Goal: Information Seeking & Learning: Find specific fact

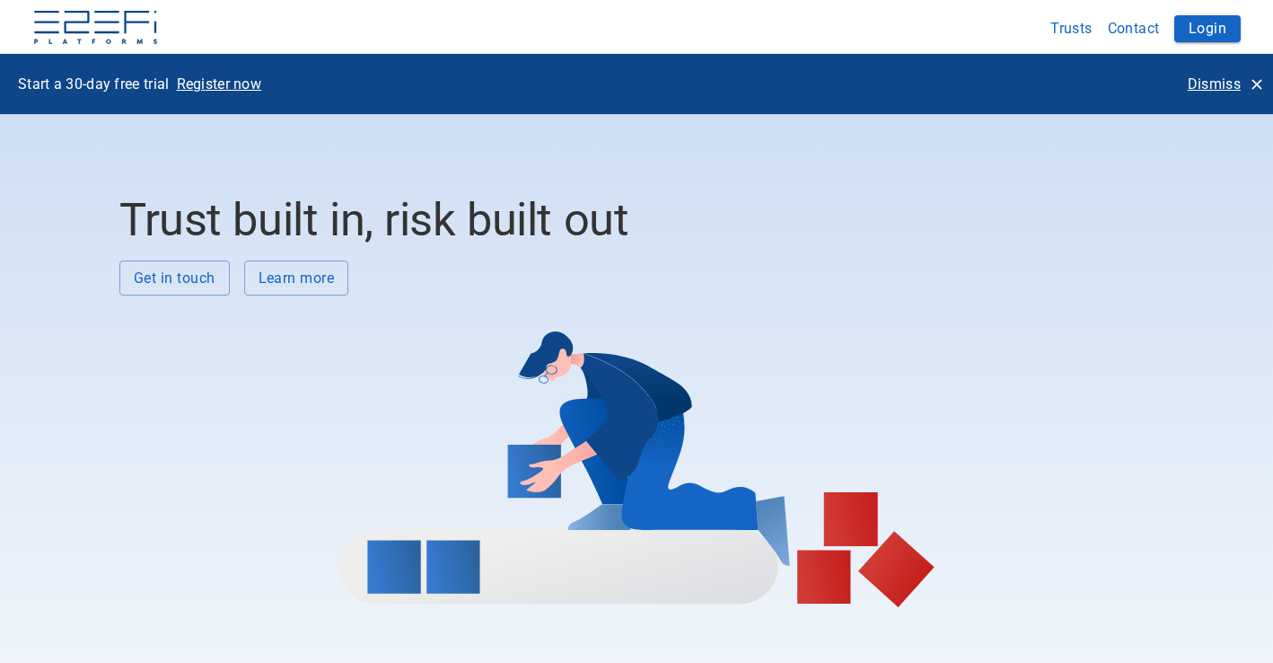
click at [1259, 83] on icon "button" at bounding box center [1257, 84] width 18 height 18
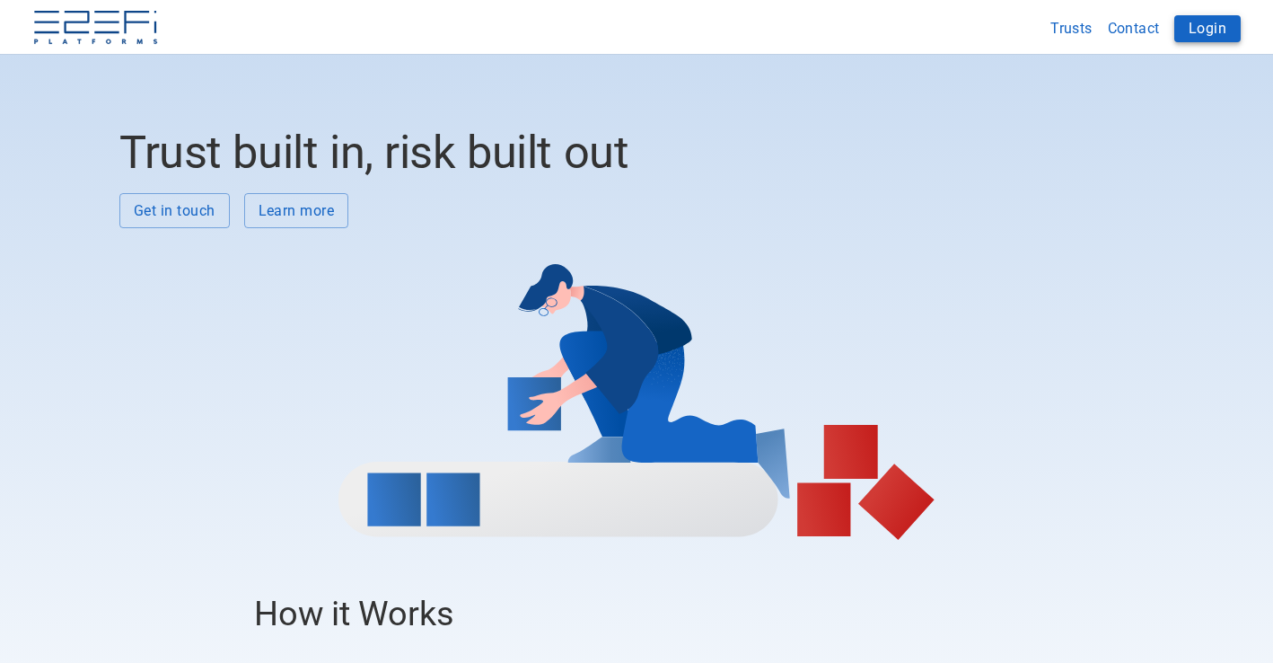
click at [1231, 29] on button "Login" at bounding box center [1207, 28] width 66 height 27
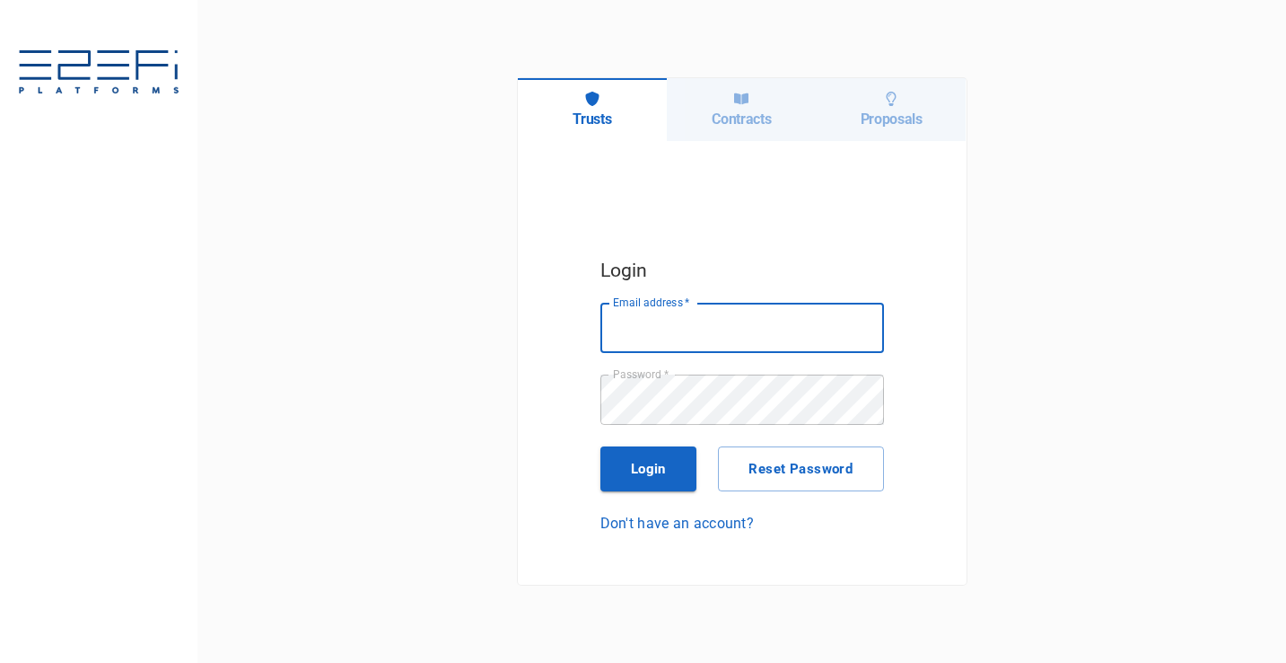
click at [781, 109] on div "Contracts" at bounding box center [742, 109] width 150 height 63
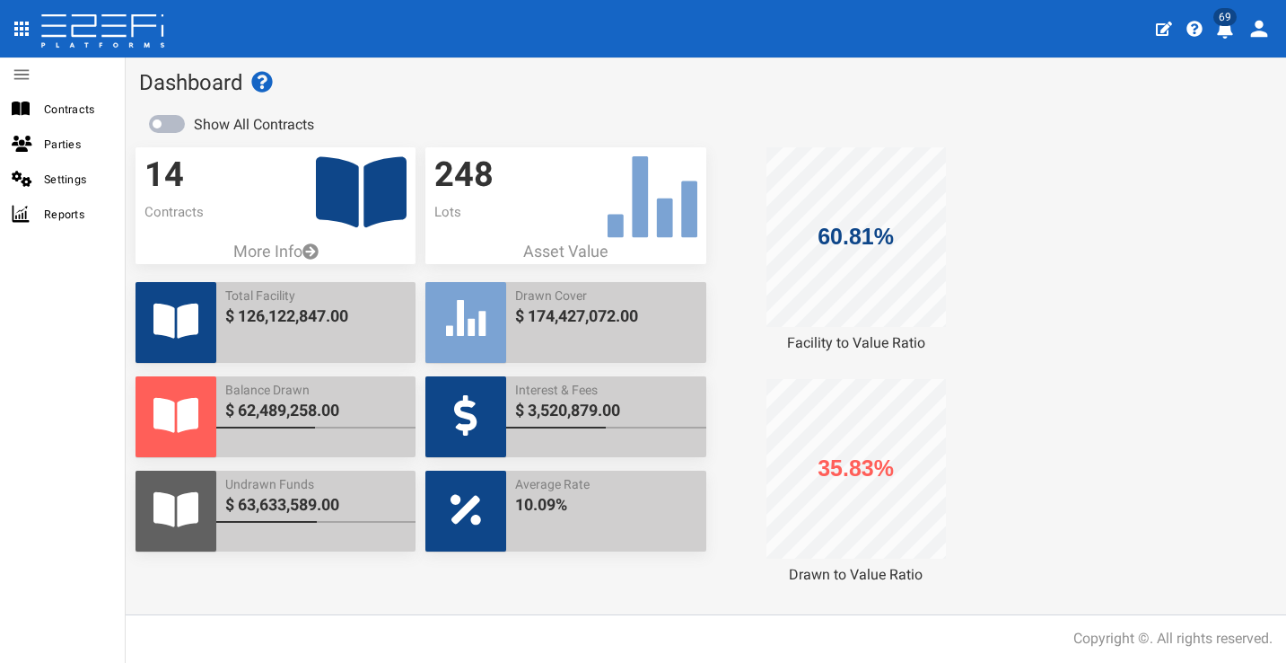
click at [1228, 32] on icon "profile" at bounding box center [1225, 30] width 16 height 18
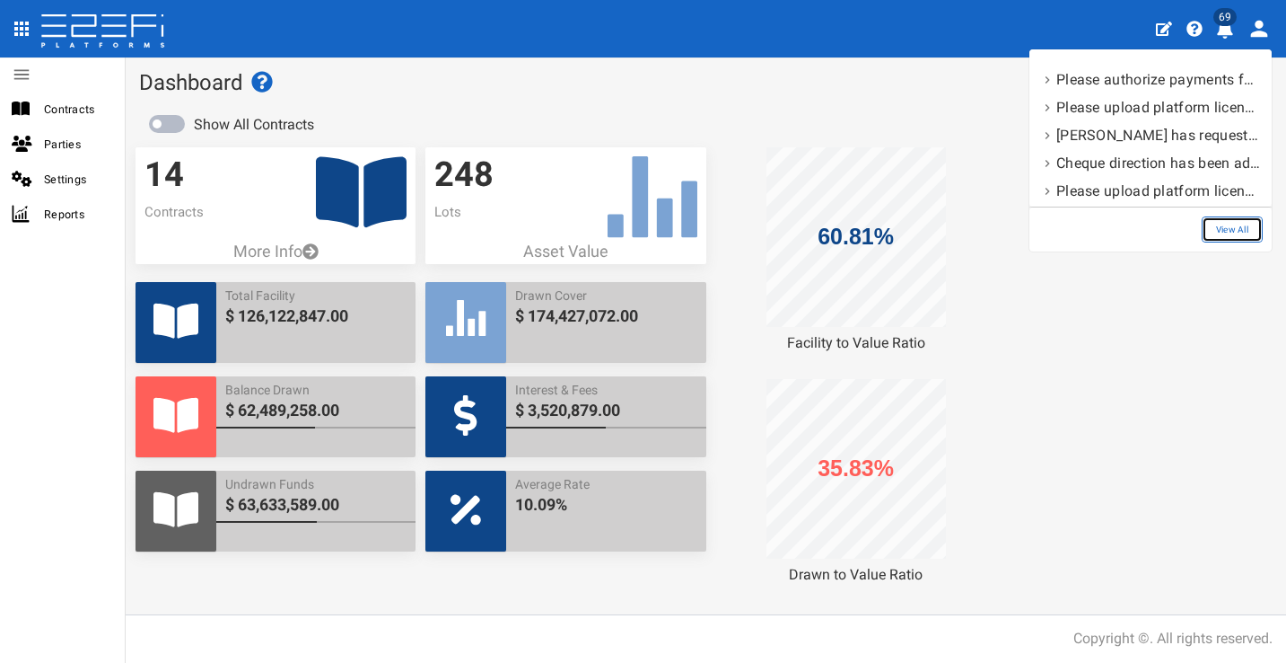
click at [1216, 229] on link "View All" at bounding box center [1232, 229] width 61 height 26
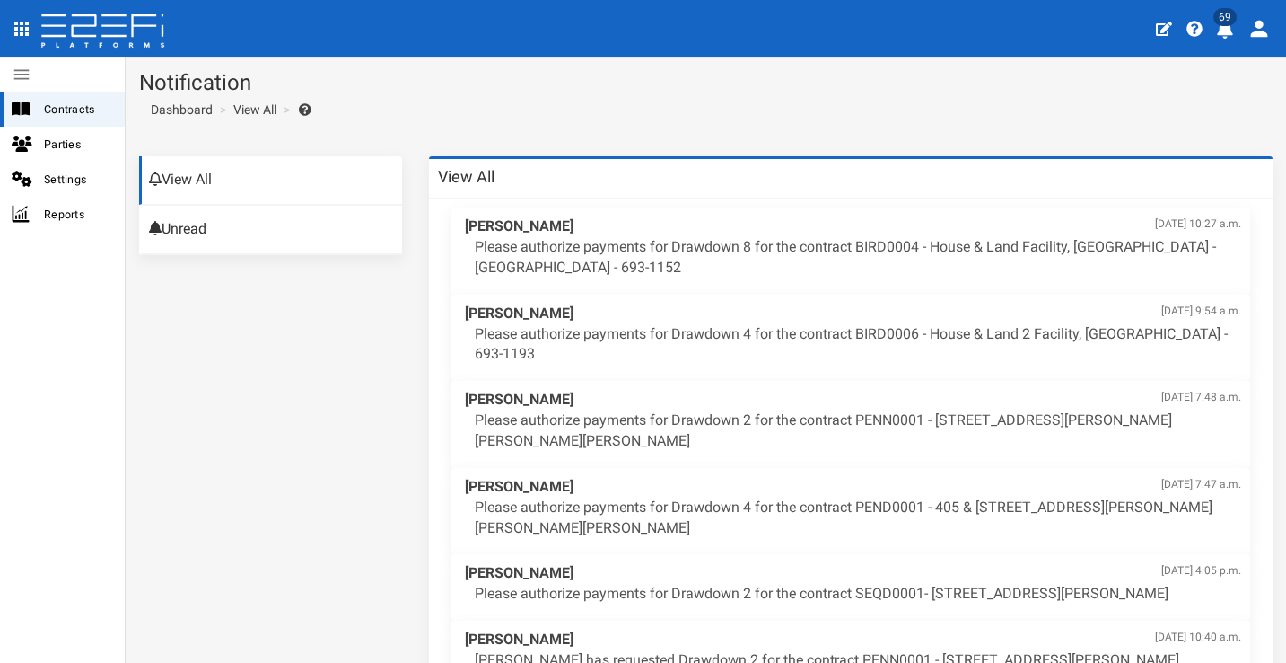
click at [676, 124] on section "Notification Dashboard View All" at bounding box center [706, 99] width 1161 height 85
click at [56, 100] on span "Contracts" at bounding box center [77, 109] width 66 height 21
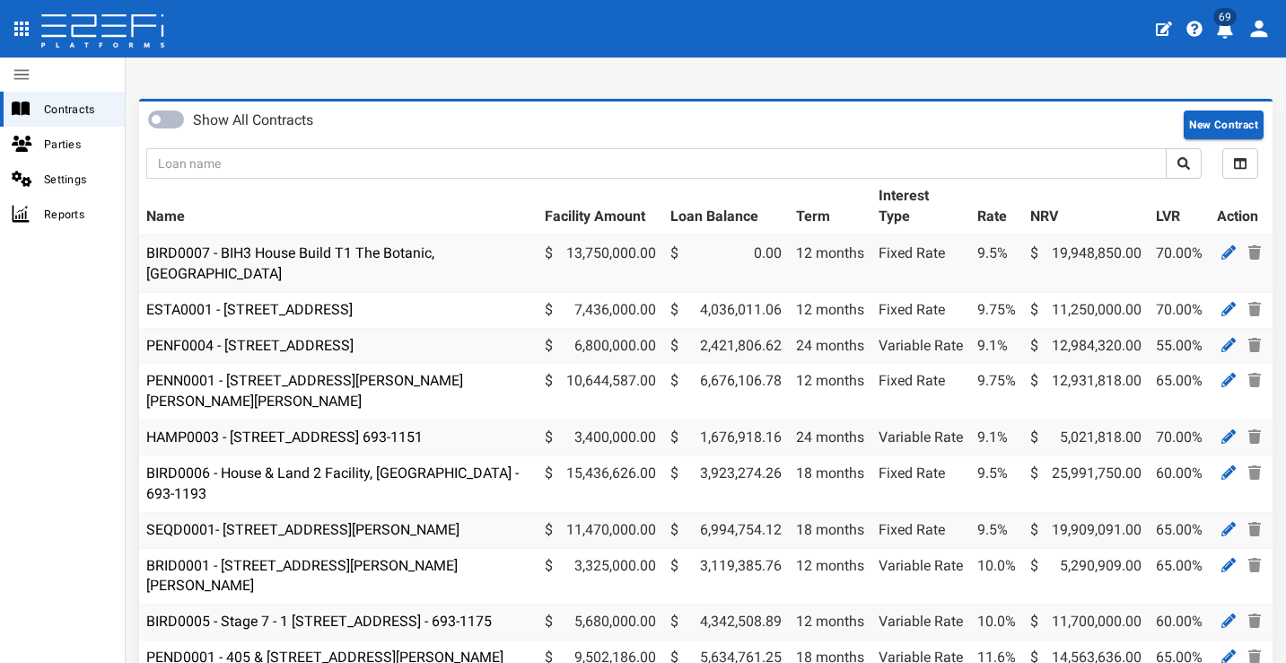
scroll to position [154, 0]
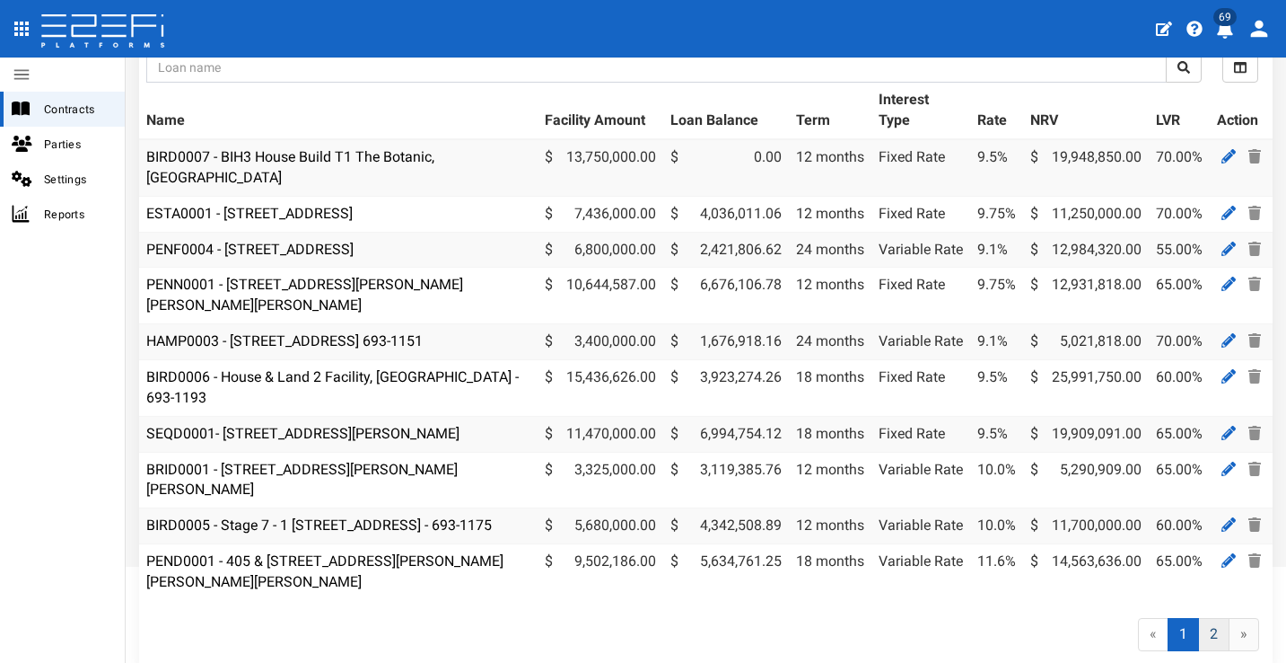
click at [1198, 624] on link "2" at bounding box center [1213, 634] width 31 height 33
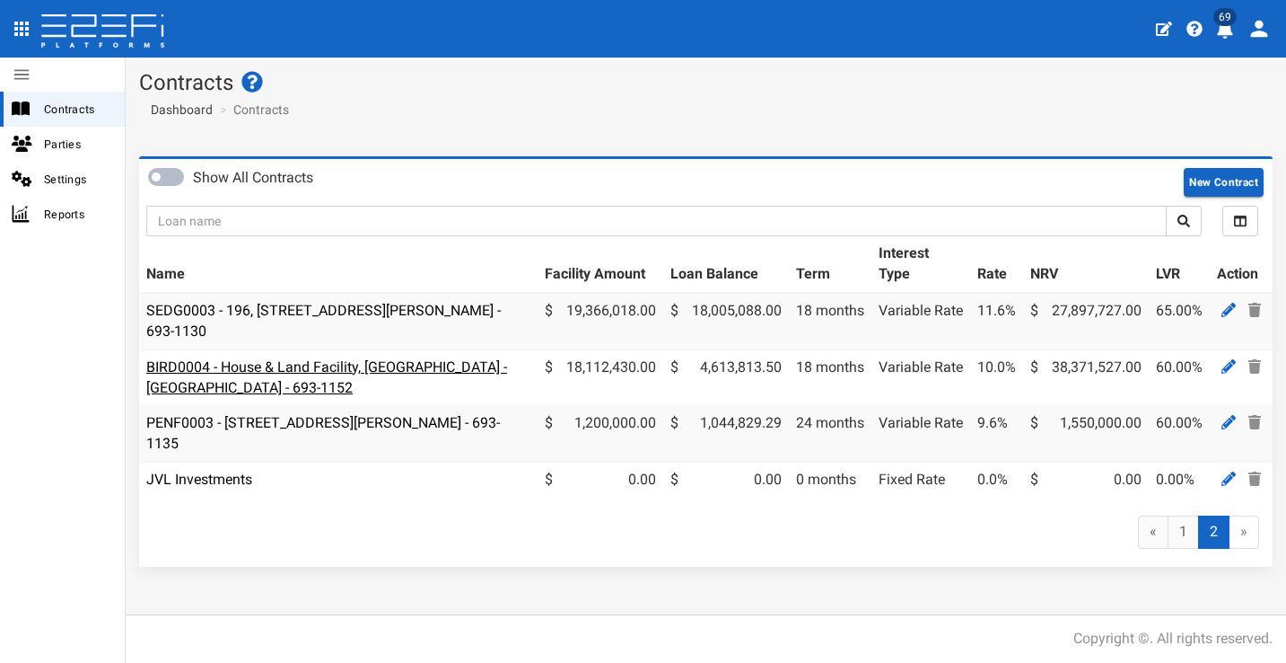
click at [360, 368] on link "BIRD0004 - House & Land Facility, [GEOGRAPHIC_DATA] - [GEOGRAPHIC_DATA] - 693-1…" at bounding box center [326, 377] width 361 height 38
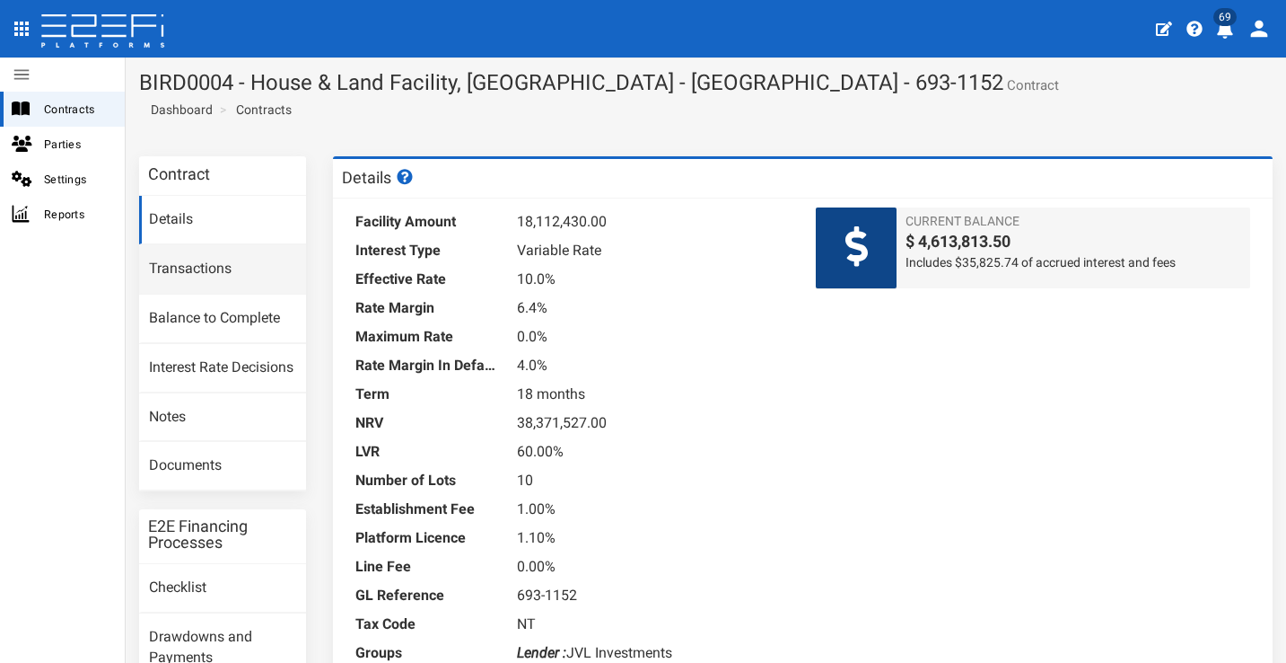
click at [265, 280] on link "Transactions" at bounding box center [222, 269] width 167 height 48
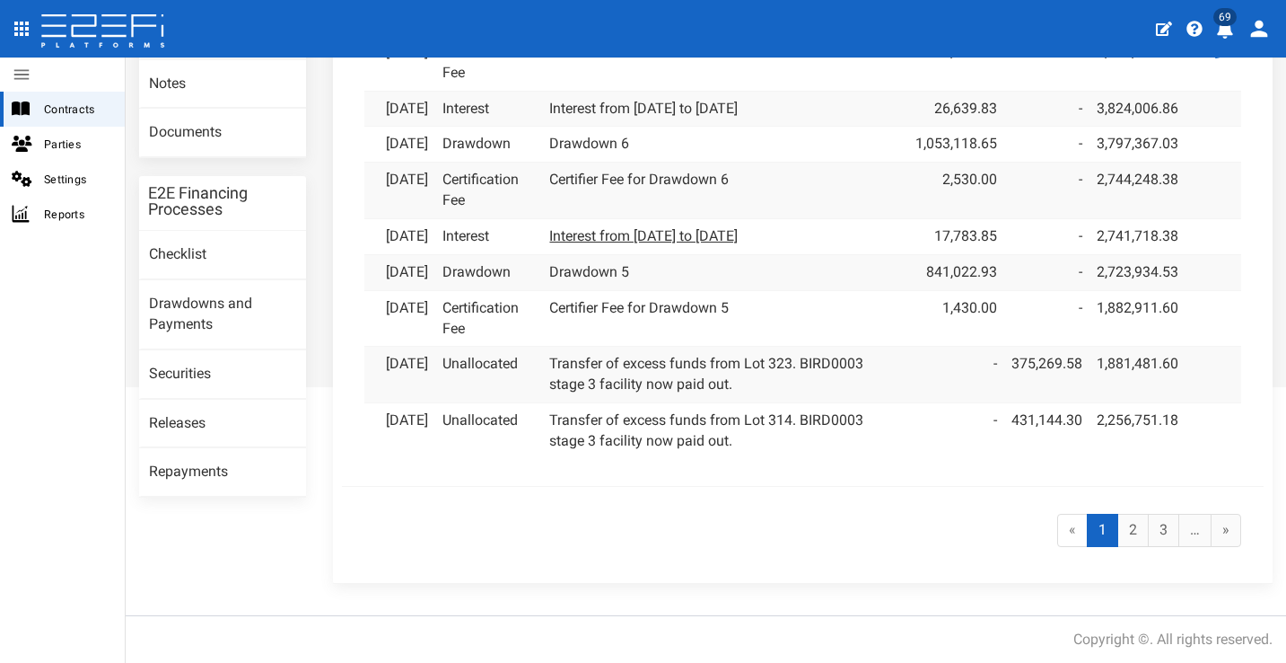
scroll to position [350, 0]
click at [1126, 547] on link "2" at bounding box center [1133, 529] width 31 height 33
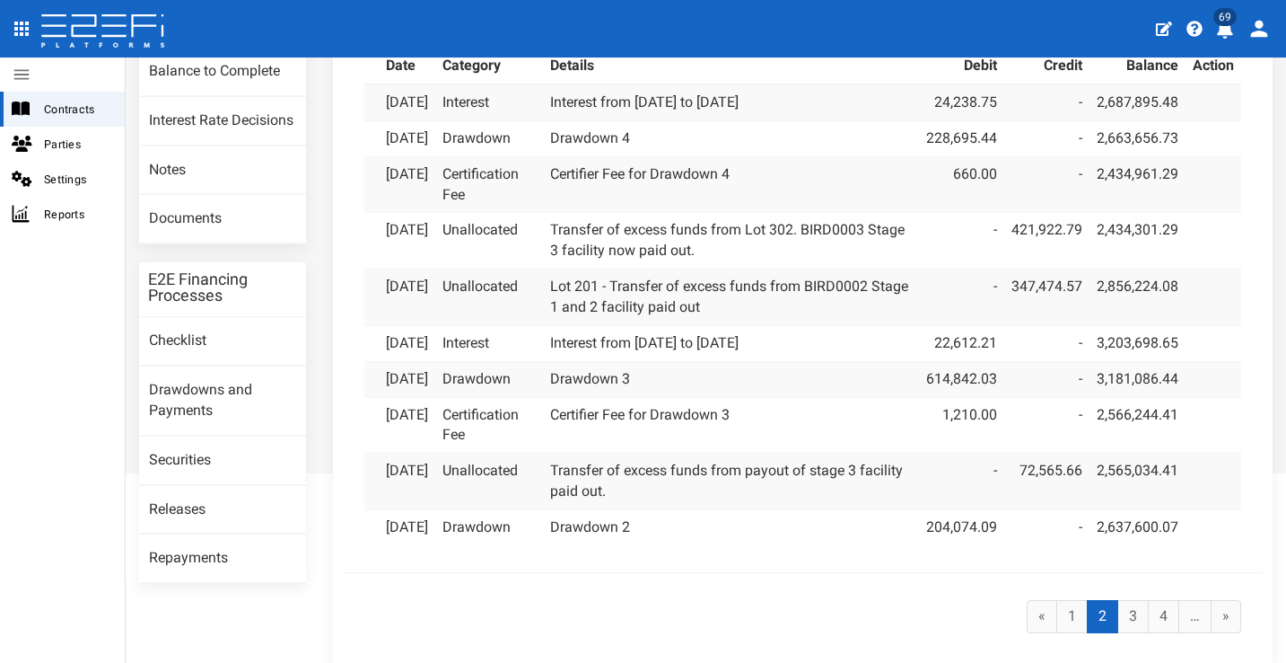
scroll to position [417, 0]
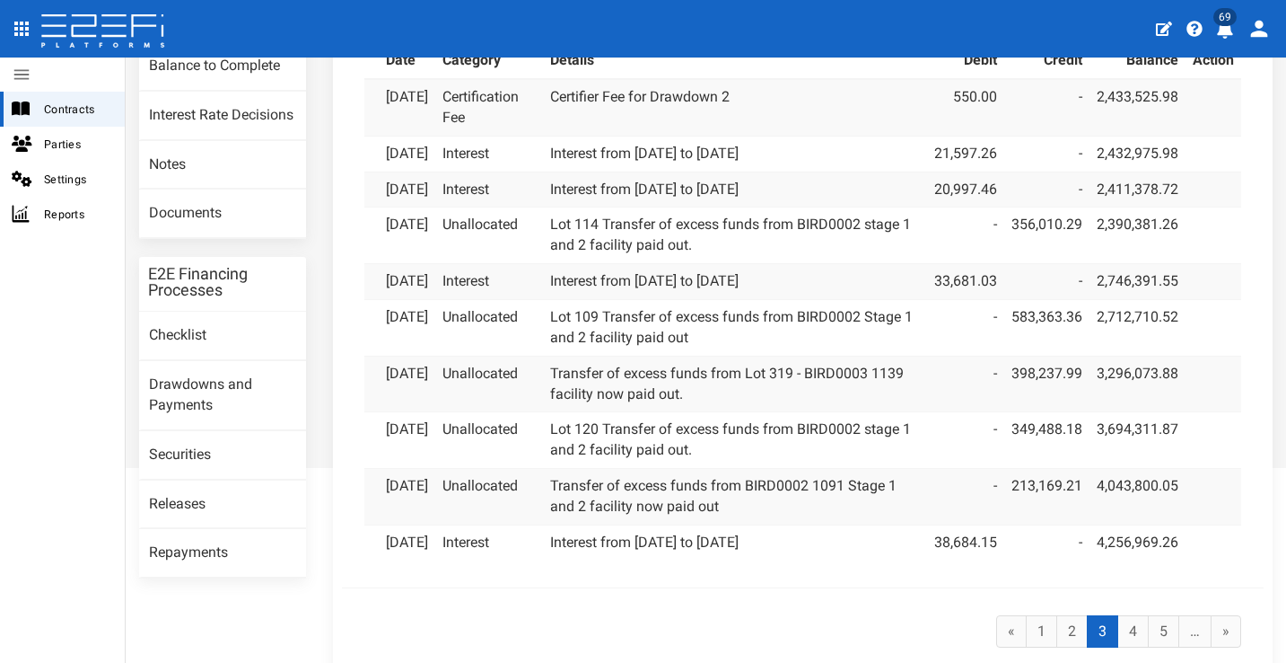
scroll to position [374, 0]
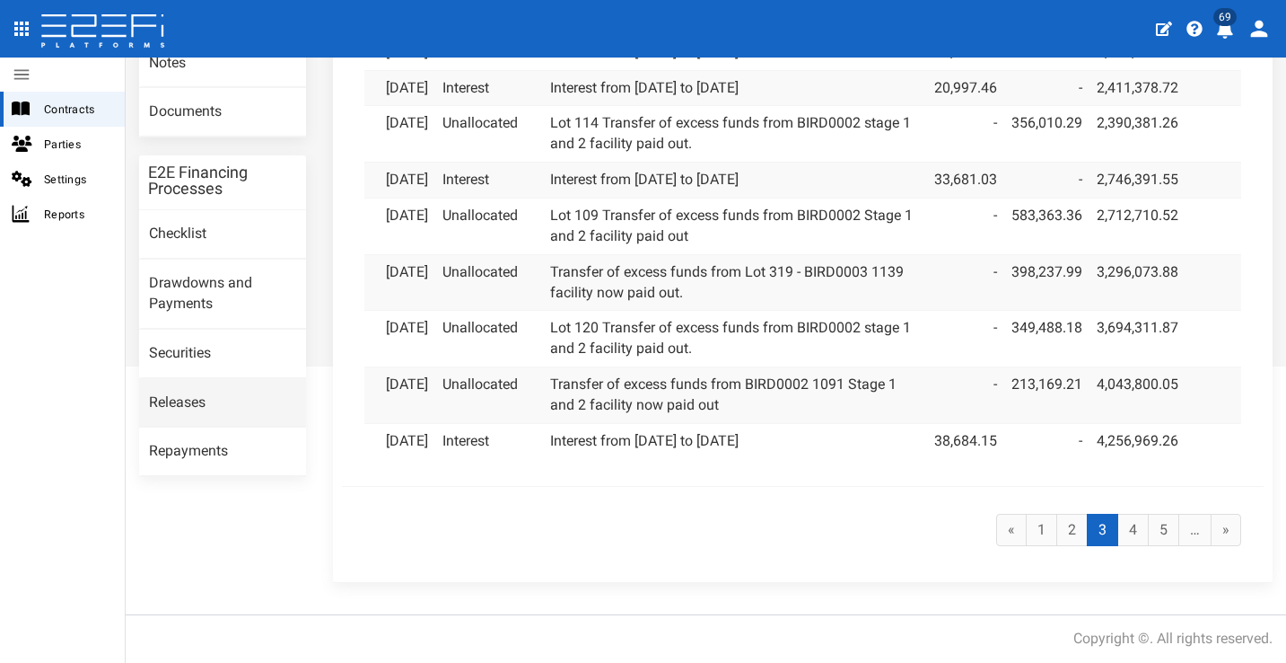
click at [243, 379] on link "Releases" at bounding box center [222, 403] width 167 height 48
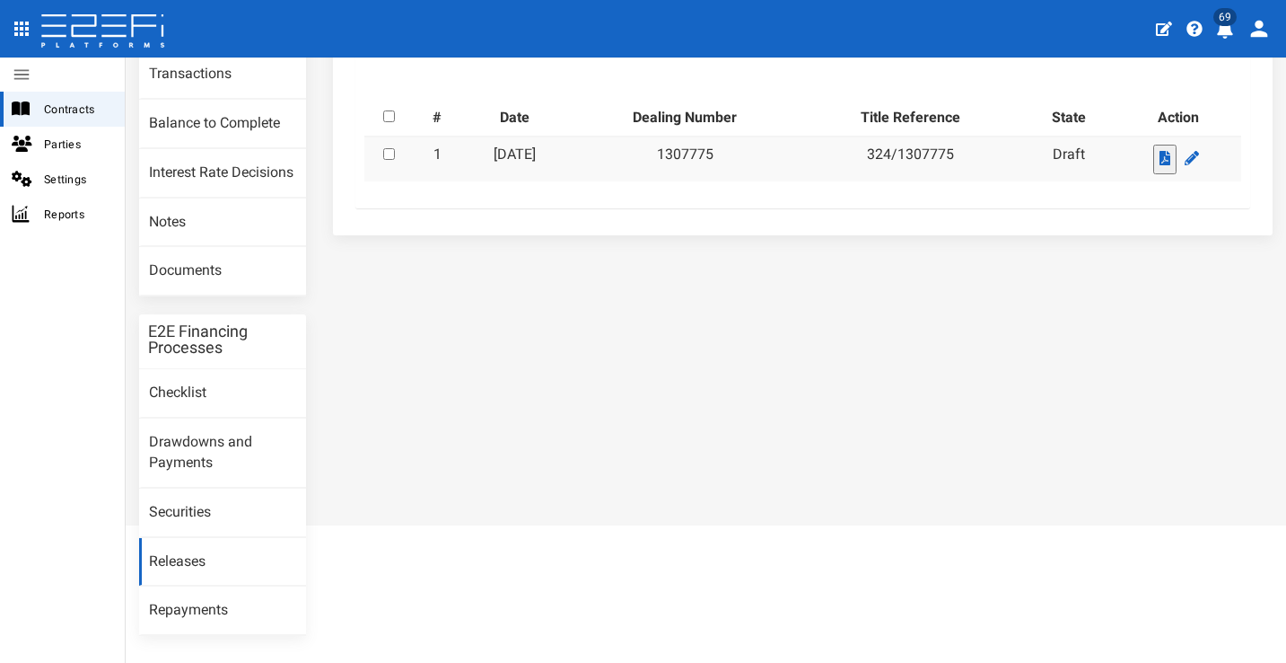
scroll to position [229, 0]
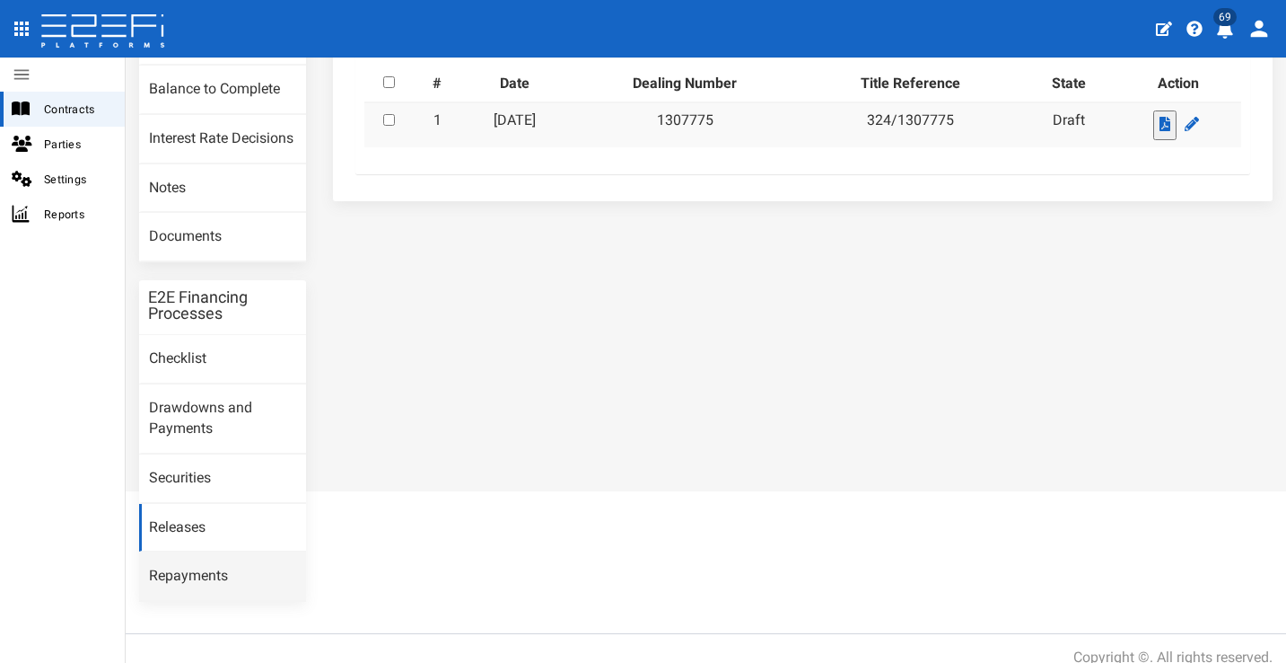
click at [238, 566] on link "Repayments" at bounding box center [222, 576] width 167 height 48
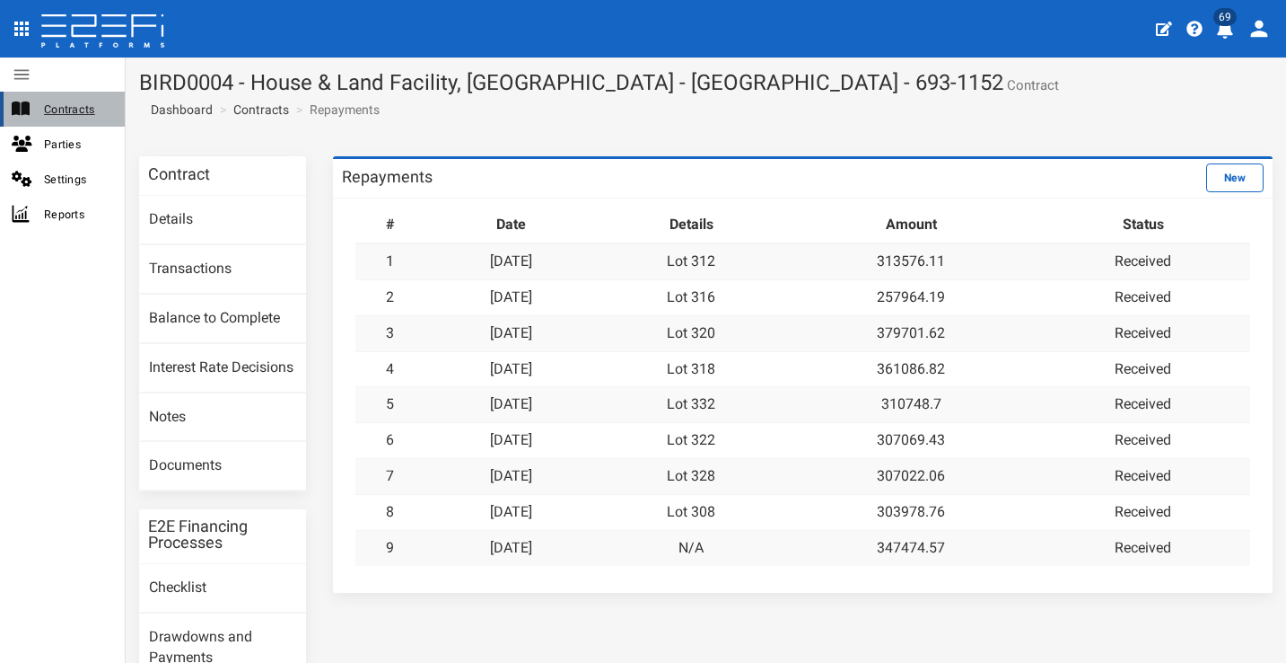
click at [83, 109] on span "Contracts" at bounding box center [77, 109] width 66 height 21
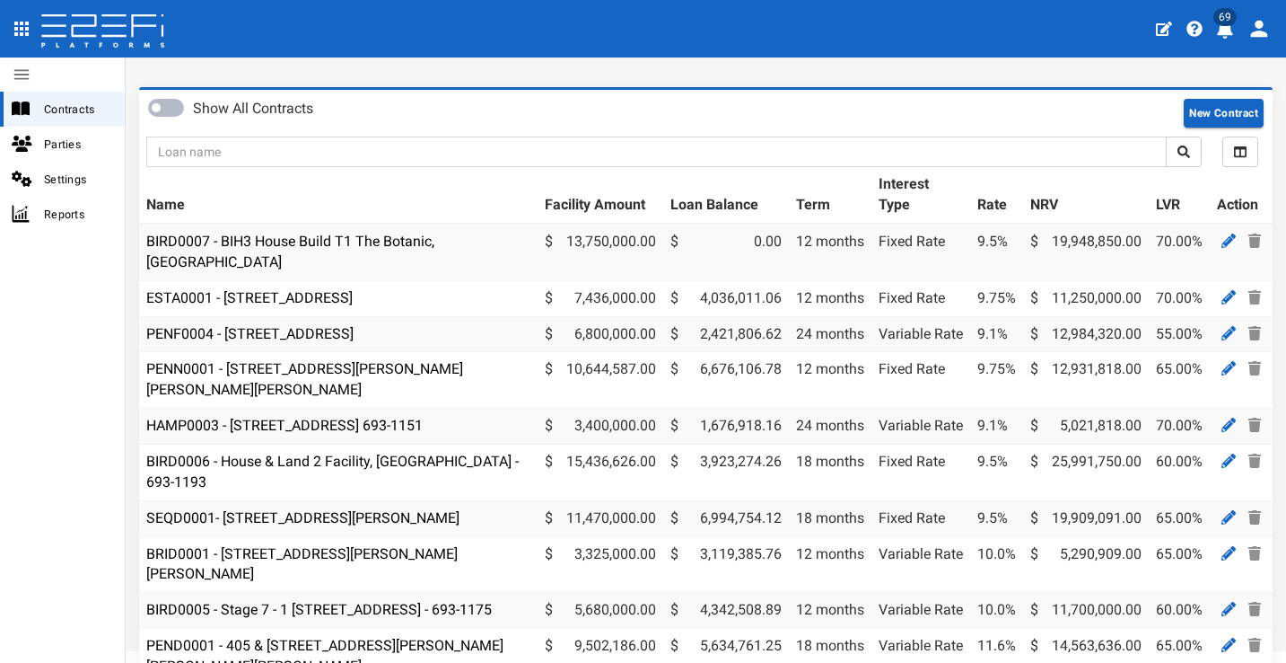
scroll to position [202, 0]
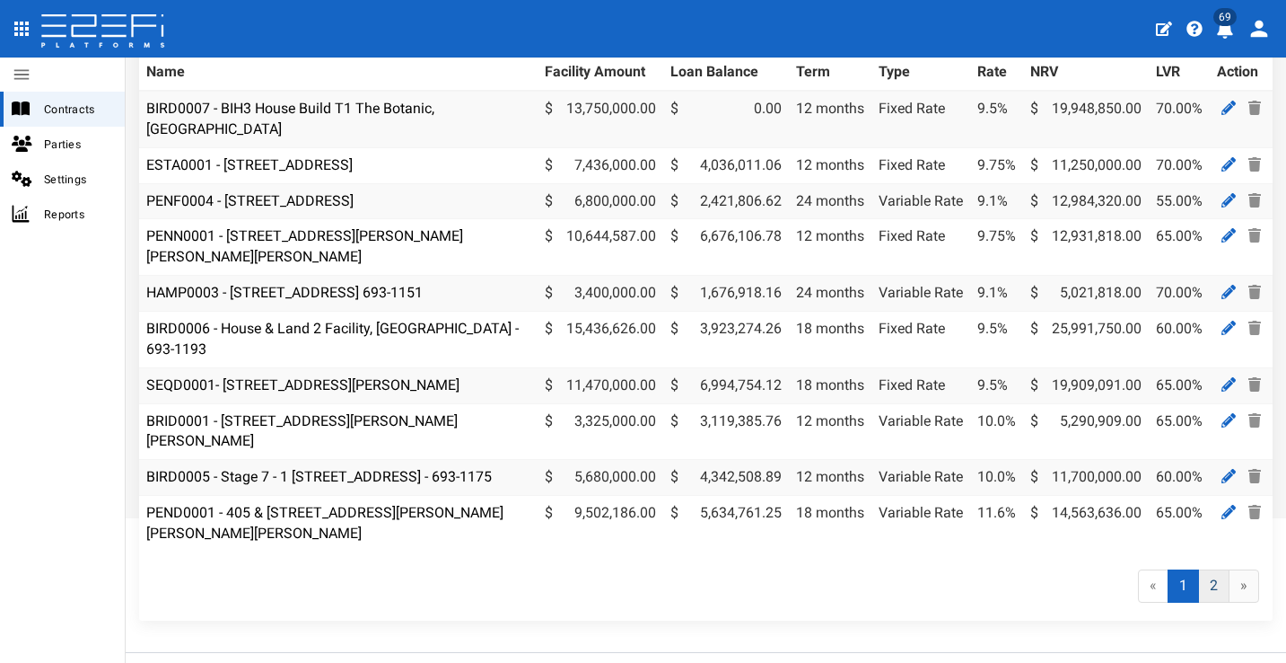
click at [1213, 580] on link "2" at bounding box center [1213, 585] width 31 height 33
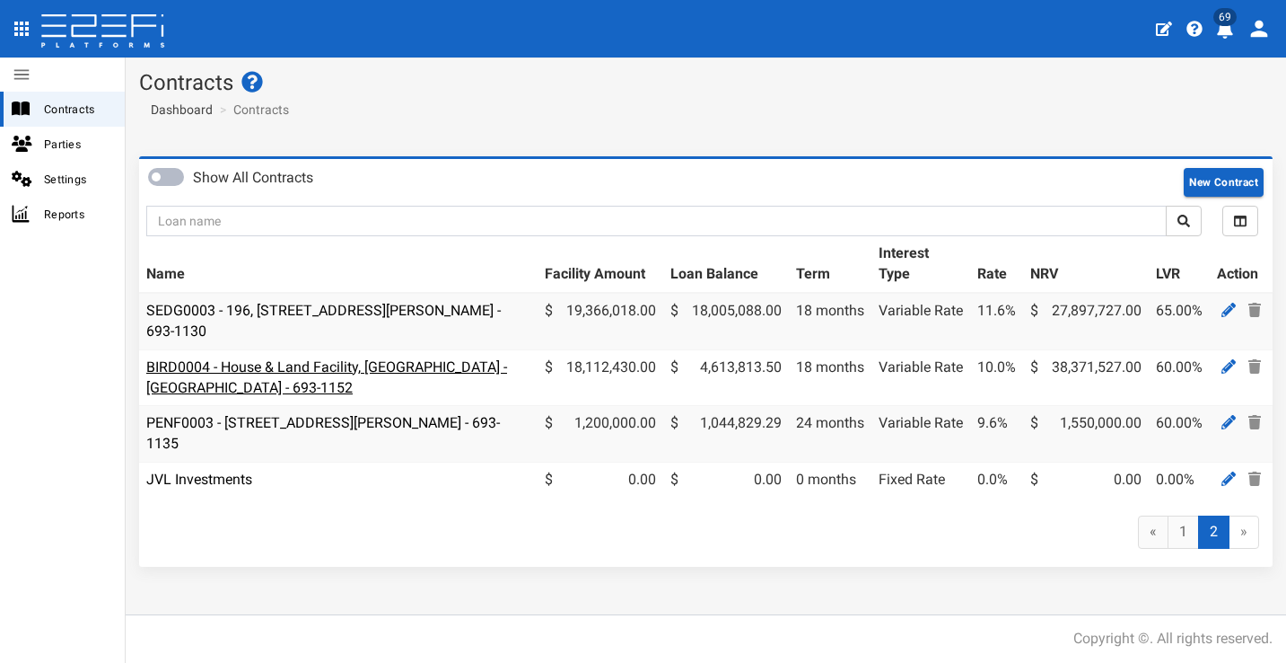
click at [399, 360] on link "BIRD0004 - House & Land Facility, [GEOGRAPHIC_DATA] - [GEOGRAPHIC_DATA] - 693-1…" at bounding box center [326, 377] width 361 height 38
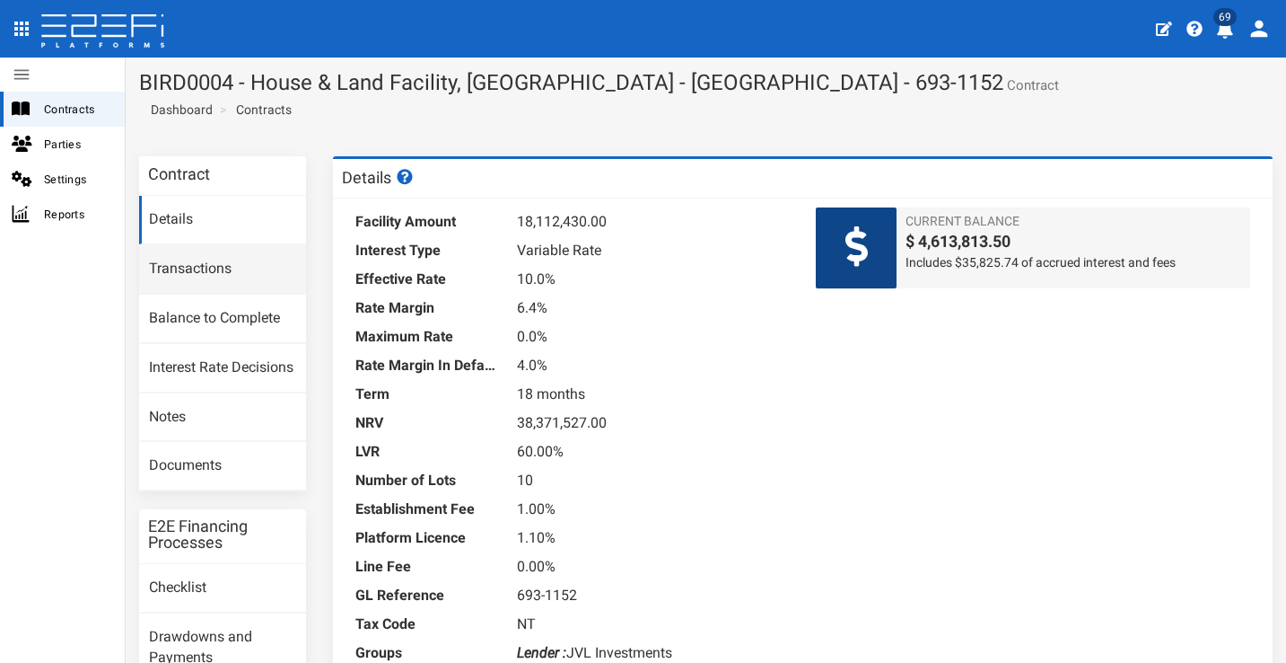
click at [256, 274] on link "Transactions" at bounding box center [222, 269] width 167 height 48
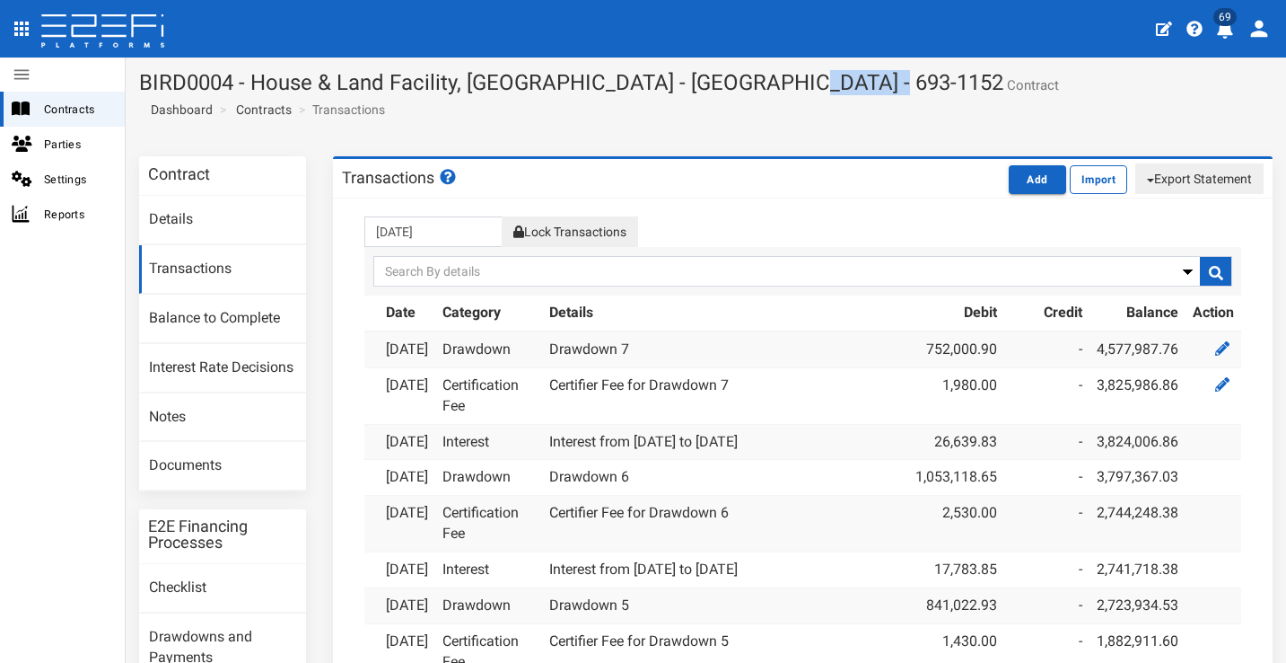
drag, startPoint x: 729, startPoint y: 86, endPoint x: 810, endPoint y: 85, distance: 80.8
click at [813, 87] on h1 "BIRD0004 - House & Land Facility, [GEOGRAPHIC_DATA] - [GEOGRAPHIC_DATA] - 693-1…" at bounding box center [706, 82] width 1134 height 23
copy h1 "693-1152"
